Goal: Check status

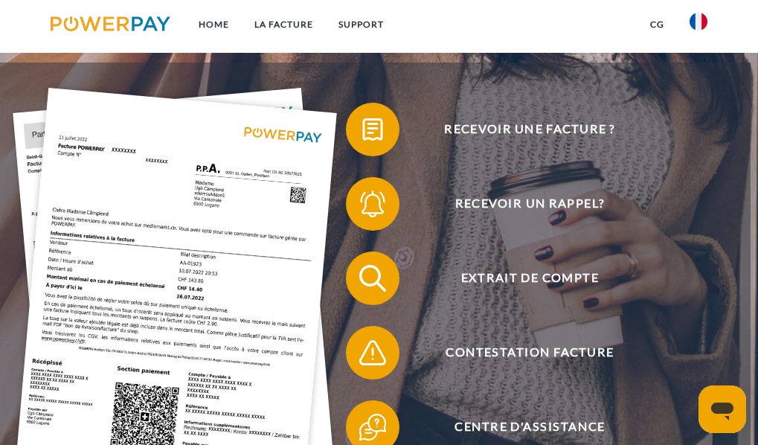
scroll to position [179, 0]
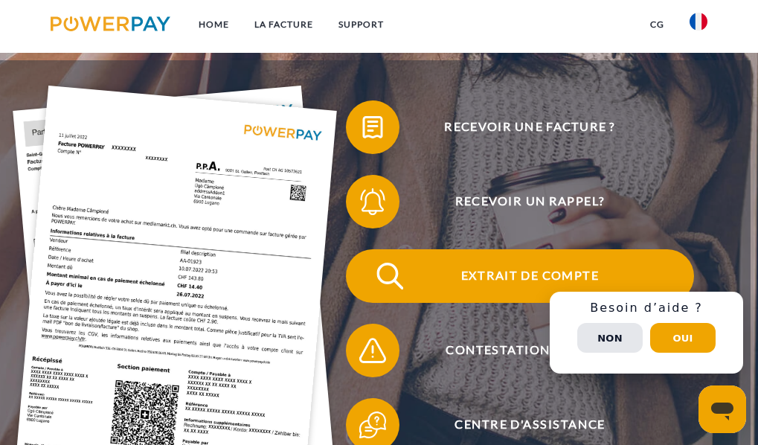
click at [583, 280] on span "Extrait de compte" at bounding box center [530, 276] width 328 height 54
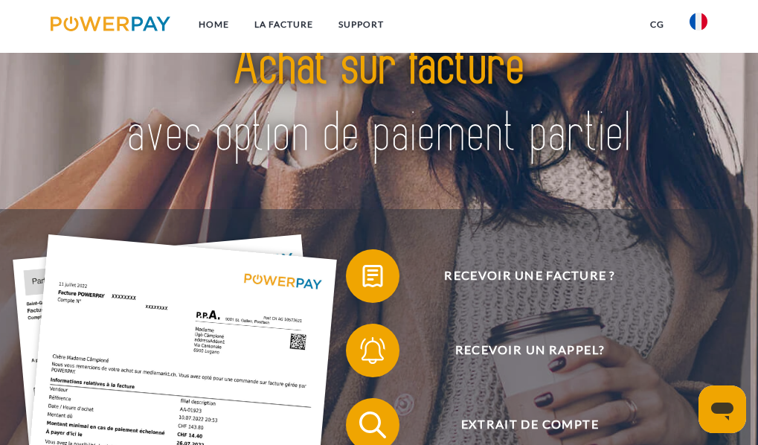
scroll to position [60, 0]
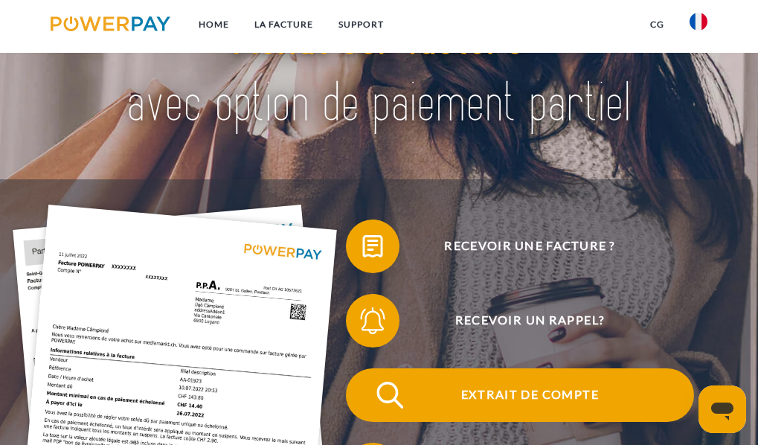
click at [525, 396] on span "Extrait de compte" at bounding box center [530, 395] width 328 height 54
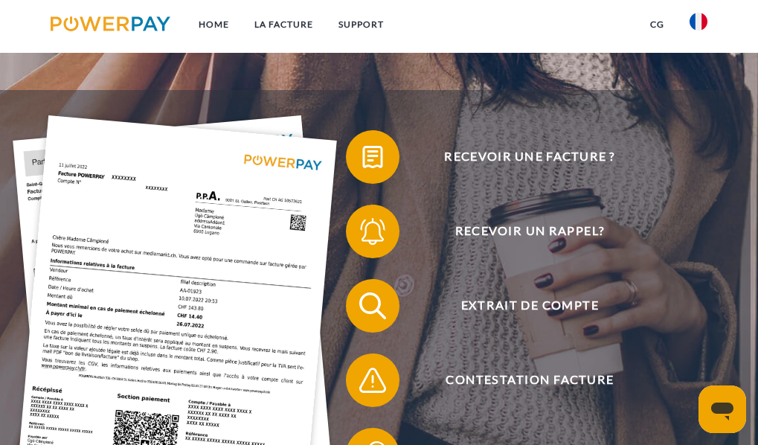
scroll to position [179, 0]
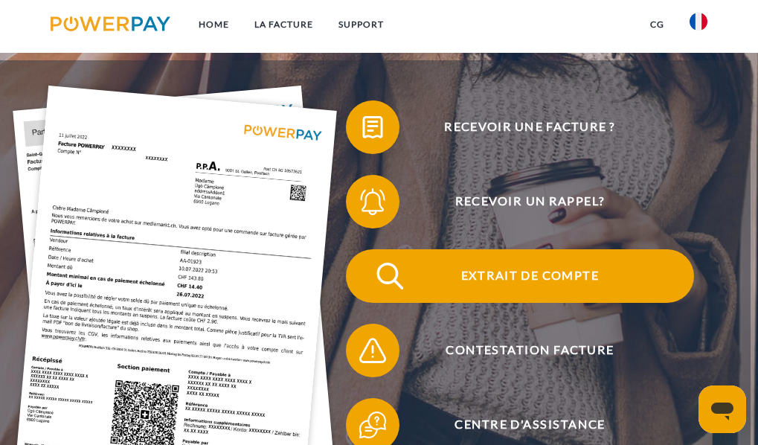
click at [569, 278] on span "Extrait de compte" at bounding box center [530, 276] width 328 height 54
